Goal: Navigation & Orientation: Find specific page/section

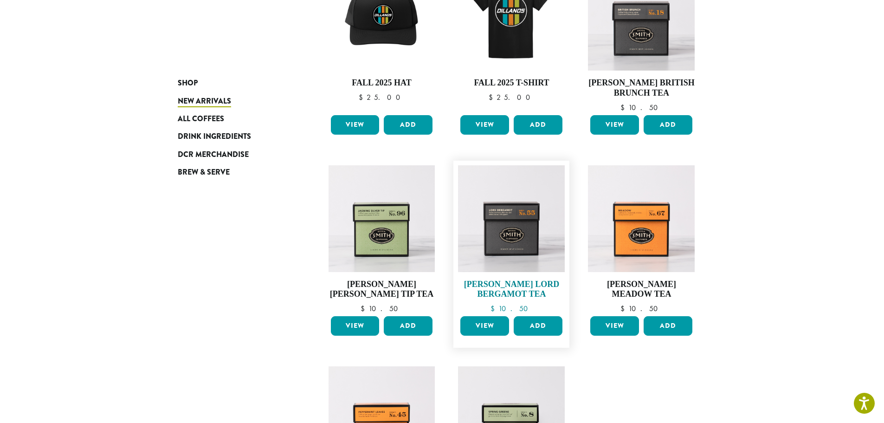
scroll to position [371, 0]
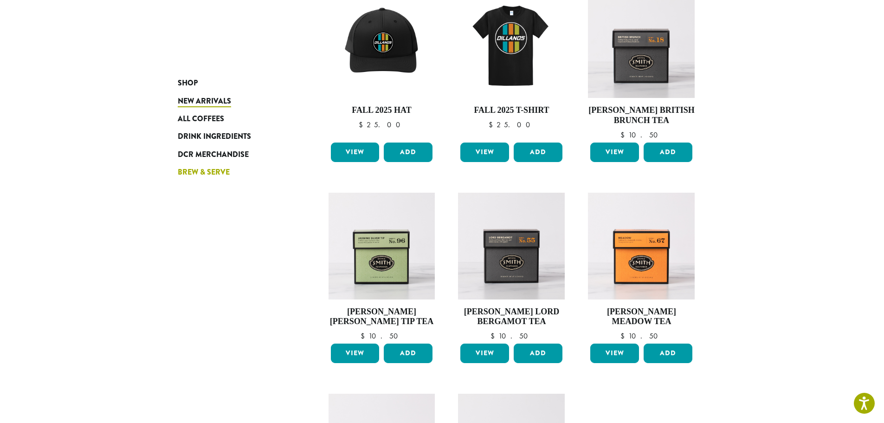
click at [204, 171] on span "Brew & Serve" at bounding box center [204, 173] width 52 height 12
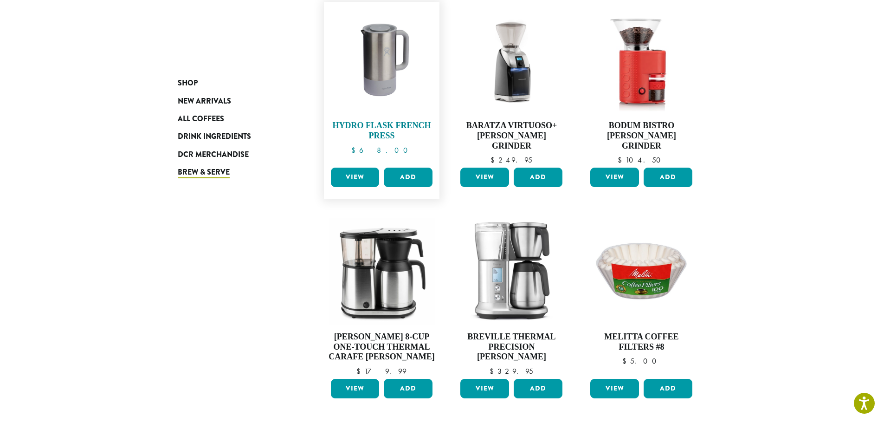
scroll to position [237, 0]
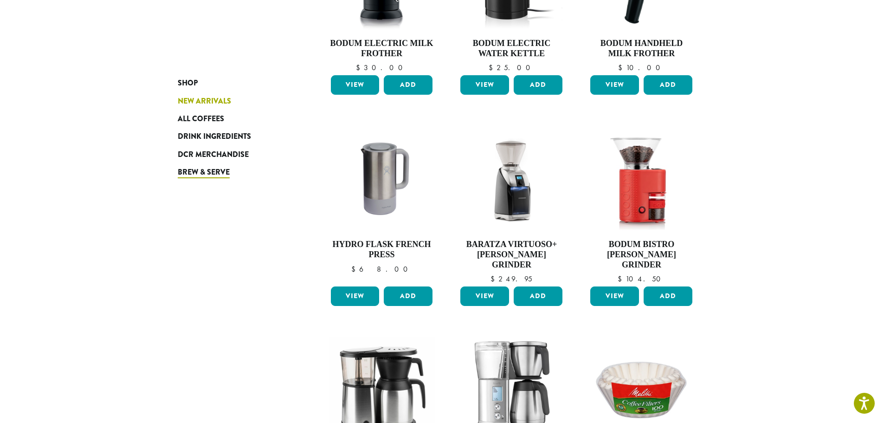
click at [220, 99] on span "New Arrivals" at bounding box center [204, 102] width 53 height 12
